Goal: Task Accomplishment & Management: Manage account settings

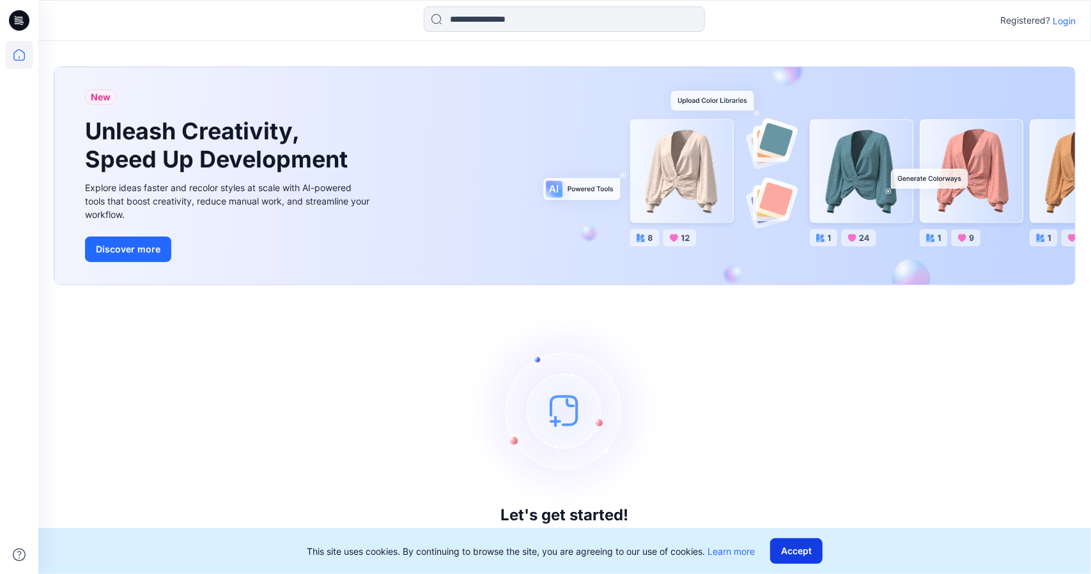
click at [806, 546] on button "Accept" at bounding box center [796, 551] width 52 height 26
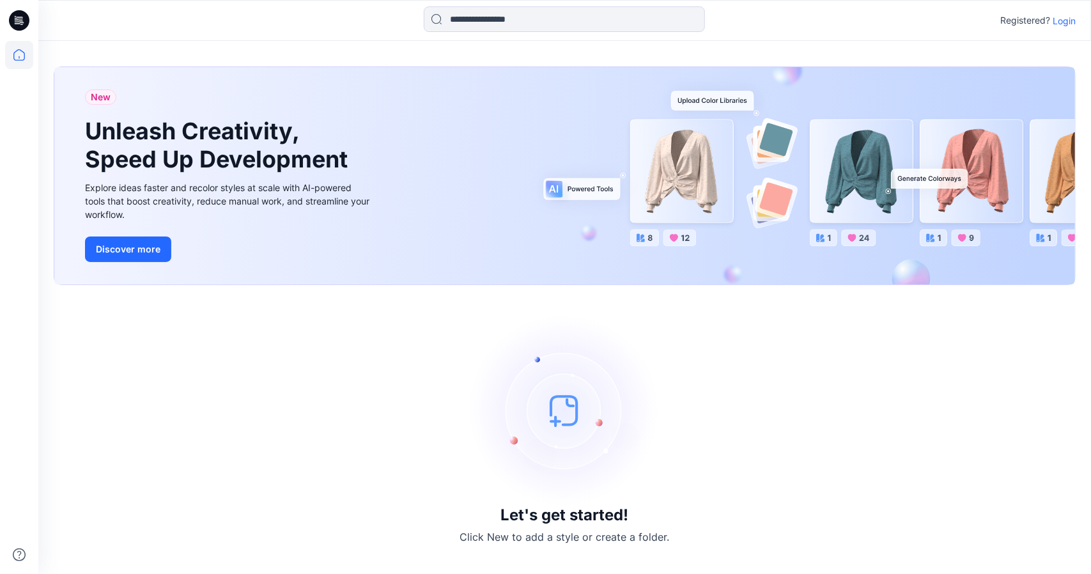
click at [1068, 21] on p "Login" at bounding box center [1064, 20] width 23 height 13
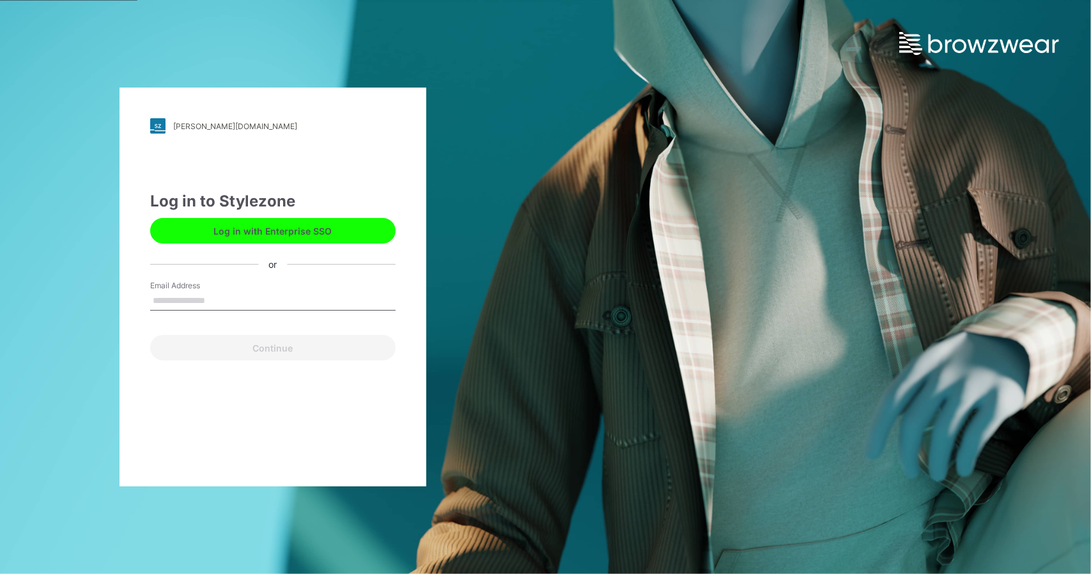
click at [201, 302] on input "Email Address" at bounding box center [272, 300] width 245 height 19
type input "**********"
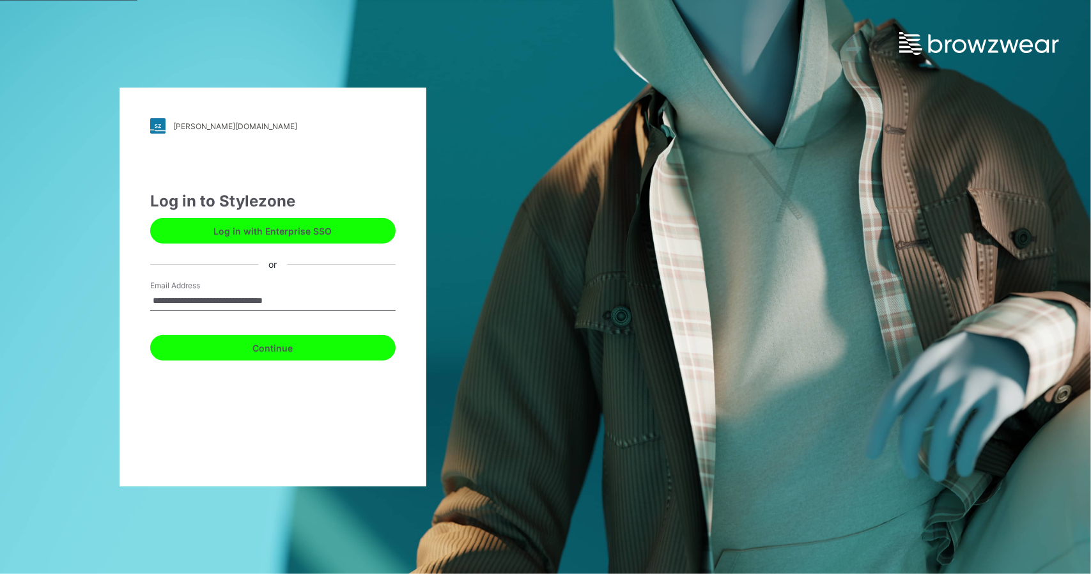
click at [275, 351] on button "Continue" at bounding box center [272, 348] width 245 height 26
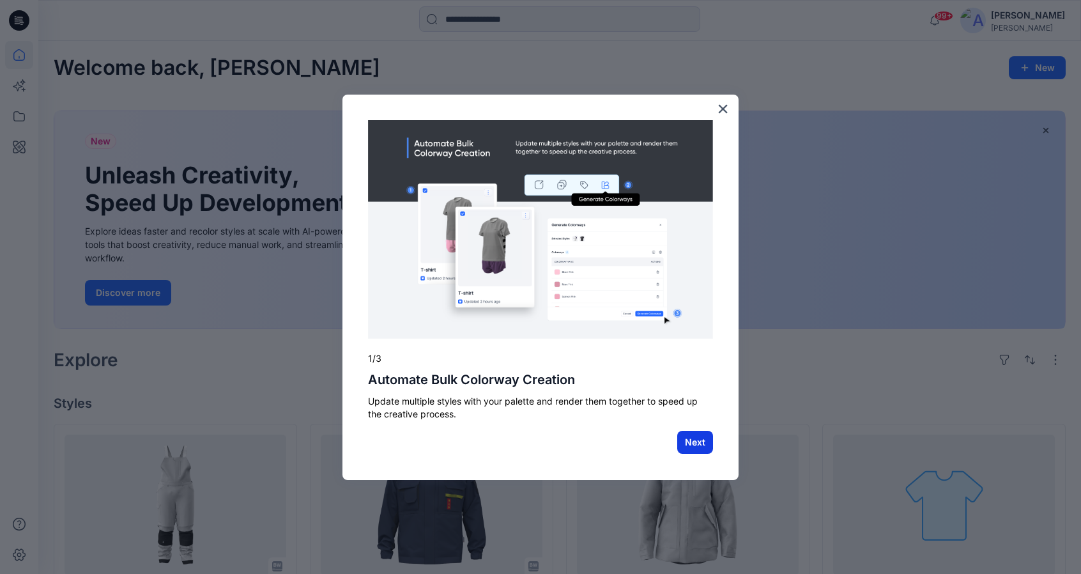
click at [699, 440] on button "Next" at bounding box center [695, 442] width 36 height 23
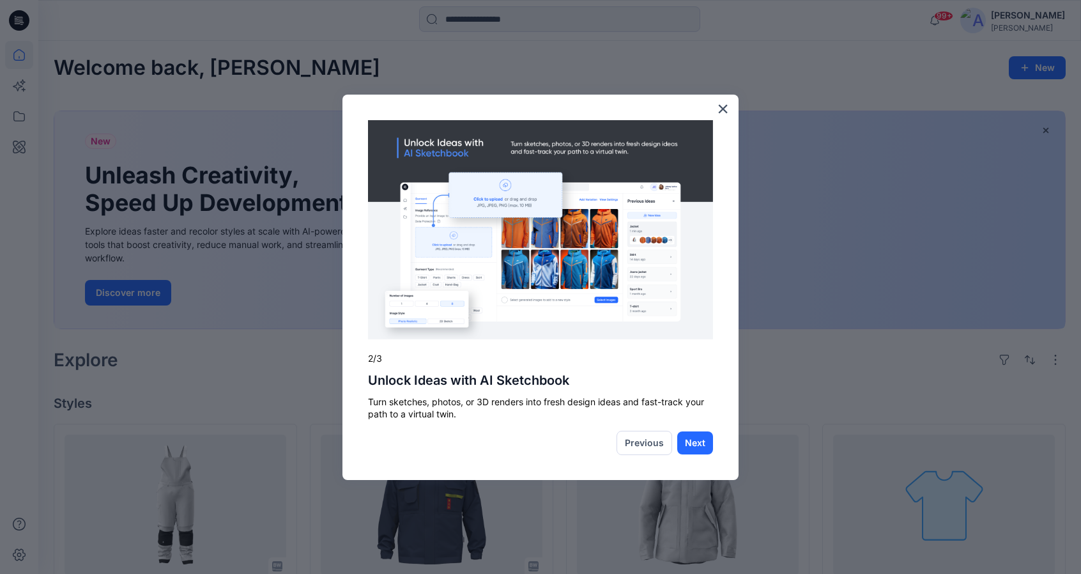
click at [699, 440] on button "Next" at bounding box center [695, 442] width 36 height 23
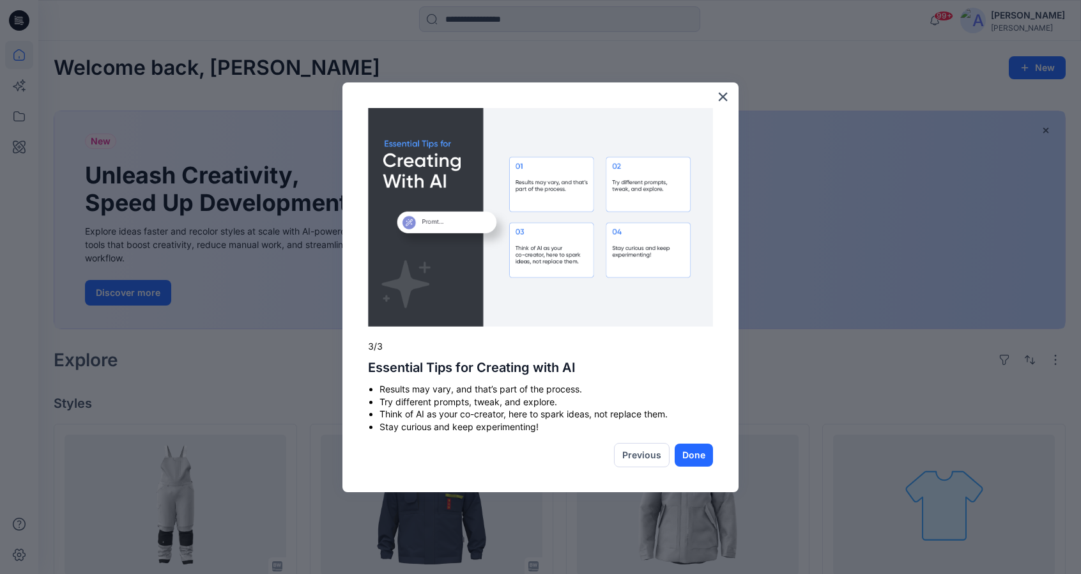
click at [699, 440] on div "× 3/3 Essential Tips for Creating with AI Results may vary, and that’s part of …" at bounding box center [541, 287] width 396 height 410
click at [721, 95] on button "×" at bounding box center [723, 96] width 12 height 20
